Goal: Information Seeking & Learning: Learn about a topic

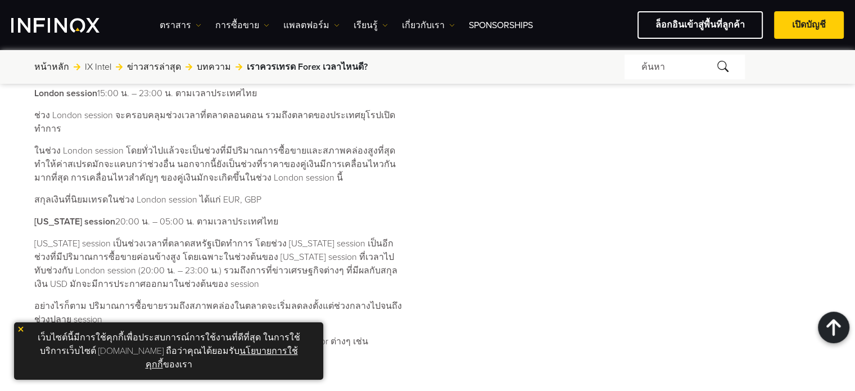
scroll to position [787, 0]
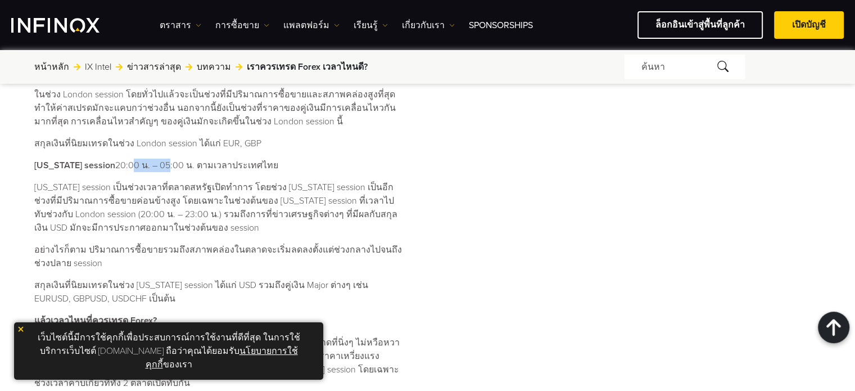
drag, startPoint x: 124, startPoint y: 151, endPoint x: 158, endPoint y: 150, distance: 33.7
click at [157, 158] on p "[US_STATE] session 20:00 น. – 05:00 น. ตามเวลาประเทศไทย" at bounding box center [219, 164] width 370 height 13
drag, startPoint x: 175, startPoint y: 150, endPoint x: 192, endPoint y: 151, distance: 16.9
click at [191, 158] on p "[US_STATE] session 20:00 น. – 05:00 น. ตามเวลาประเทศไทย" at bounding box center [219, 164] width 370 height 13
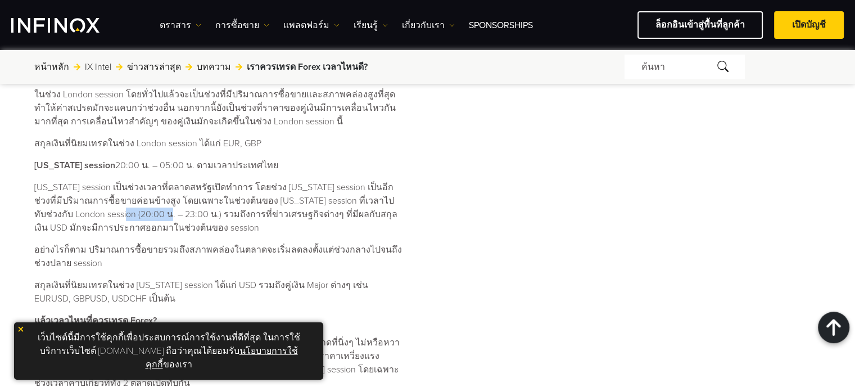
drag, startPoint x: 110, startPoint y: 197, endPoint x: 151, endPoint y: 197, distance: 41.0
click at [151, 197] on p "[US_STATE] session เป็นช่วงเวลาที่ตลาดสหรัฐเปิดทำการ โดยช่วง [US_STATE] session…" at bounding box center [219, 207] width 370 height 54
drag, startPoint x: 160, startPoint y: 197, endPoint x: 169, endPoint y: 199, distance: 9.1
click at [169, 199] on p "[US_STATE] session เป็นช่วงเวลาที่ตลาดสหรัฐเปิดทำการ โดยช่วง [US_STATE] session…" at bounding box center [219, 207] width 370 height 54
drag, startPoint x: 147, startPoint y: 200, endPoint x: 158, endPoint y: 201, distance: 11.3
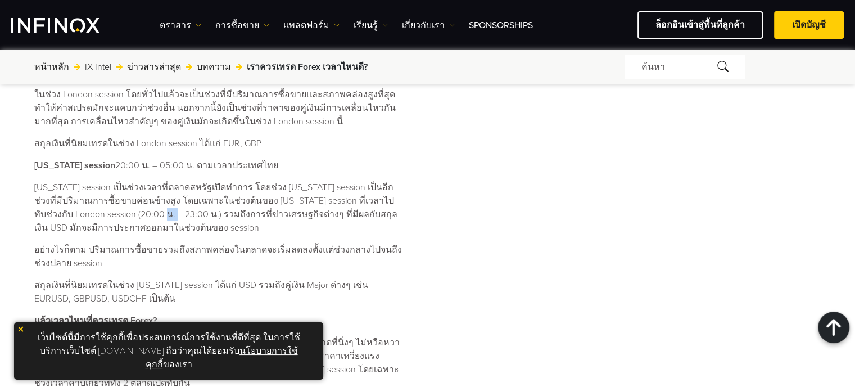
click at [158, 201] on p "[US_STATE] session เป็นช่วงเวลาที่ตลาดสหรัฐเปิดทำการ โดยช่วง [US_STATE] session…" at bounding box center [219, 207] width 370 height 54
drag, startPoint x: 106, startPoint y: 201, endPoint x: 168, endPoint y: 200, distance: 62.4
click at [168, 200] on p "[US_STATE] session เป็นช่วงเวลาที่ตลาดสหรัฐเปิดทำการ โดยช่วง [US_STATE] session…" at bounding box center [219, 207] width 370 height 54
